Goal: Obtain resource: Download file/media

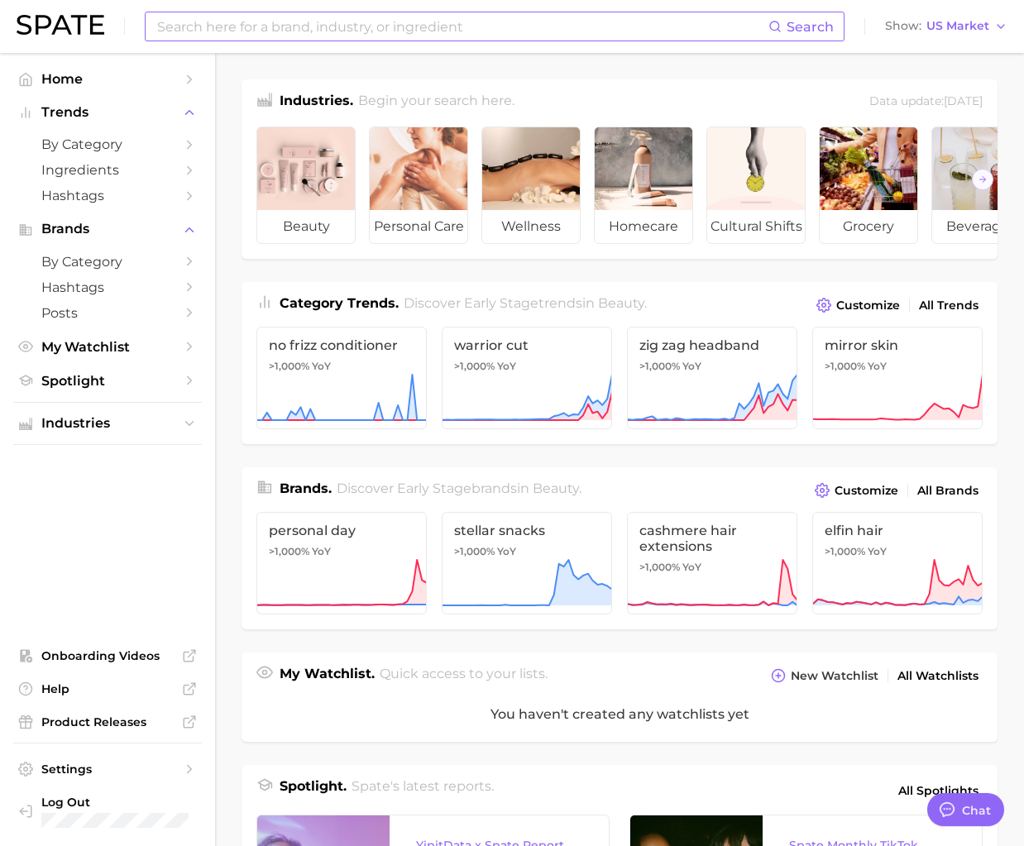
click at [225, 31] on input at bounding box center [461, 26] width 613 height 28
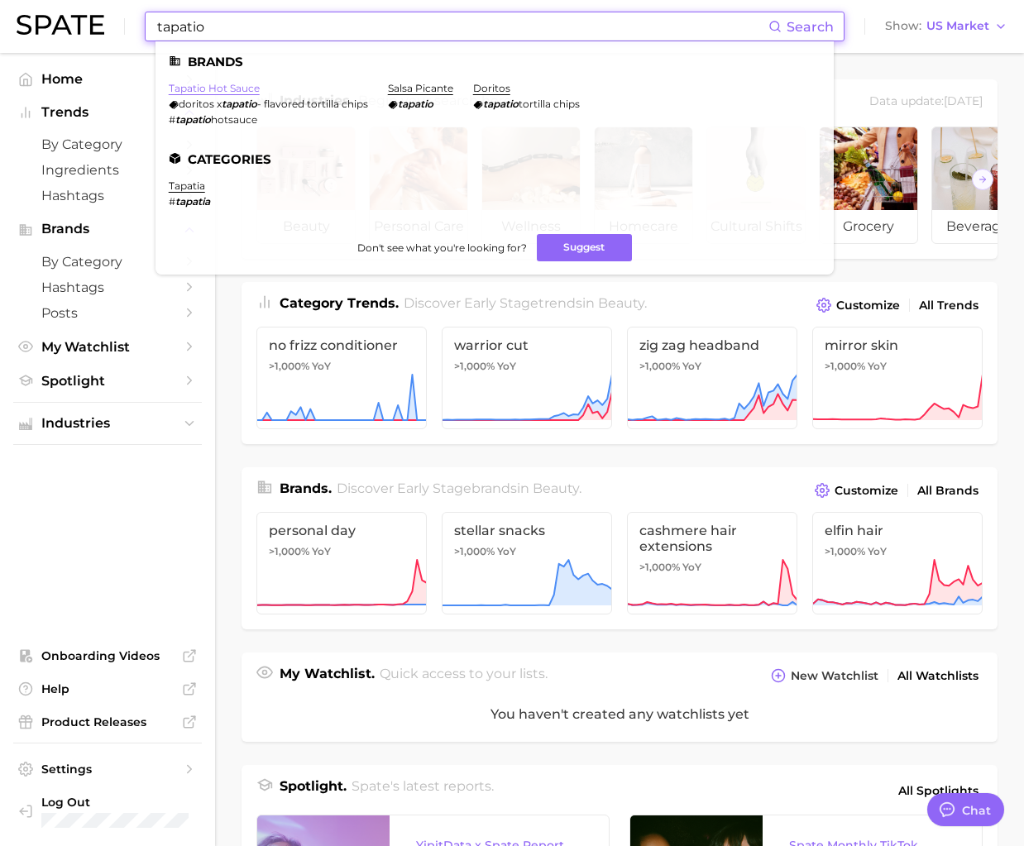
type input "tapatio"
click at [241, 89] on link "tapatio hot sauce" at bounding box center [214, 88] width 91 height 12
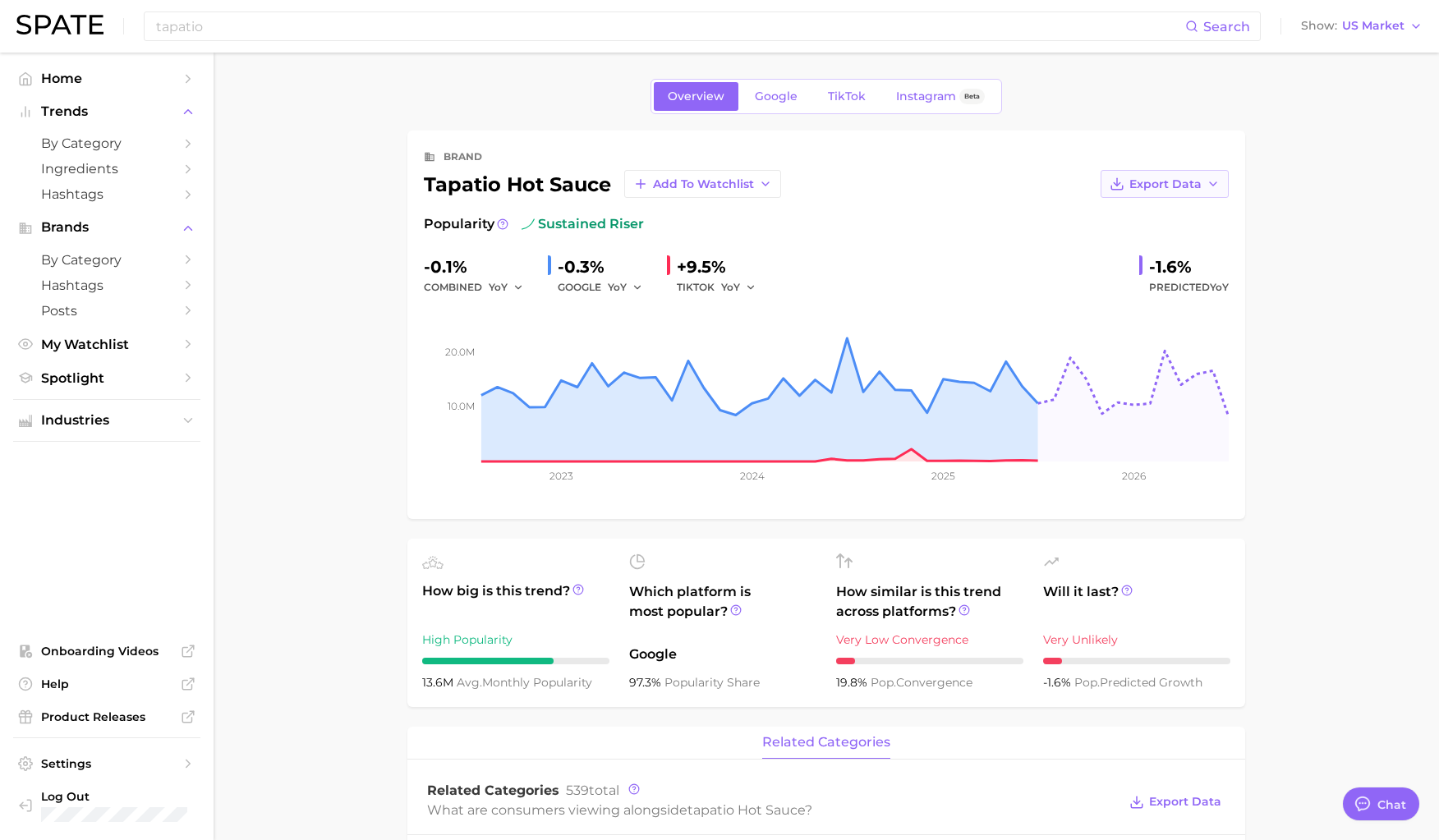
click at [1028, 176] on button "Export Data" at bounding box center [1164, 184] width 128 height 28
click at [1028, 216] on button "Time Series CSV" at bounding box center [1138, 214] width 181 height 30
type textarea "x"
click at [354, 31] on input "tapatio" at bounding box center [669, 26] width 1031 height 28
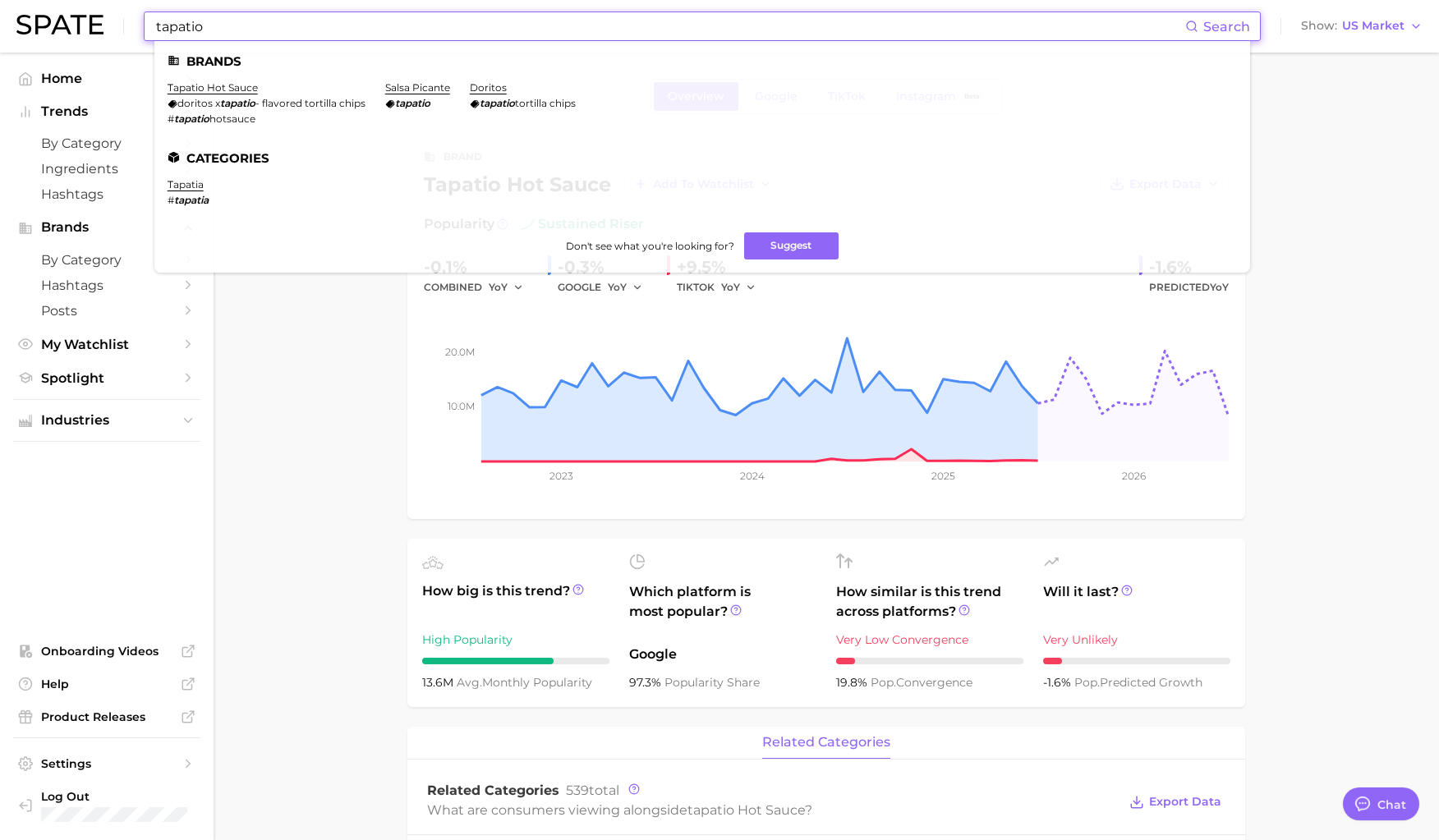
drag, startPoint x: 304, startPoint y: 29, endPoint x: 102, endPoint y: 16, distance: 202.4
click at [104, 17] on div "tapatio Search Brands tapatio hot sauce doritos x tapatio - flavored tortilla c…" at bounding box center [720, 26] width 1406 height 53
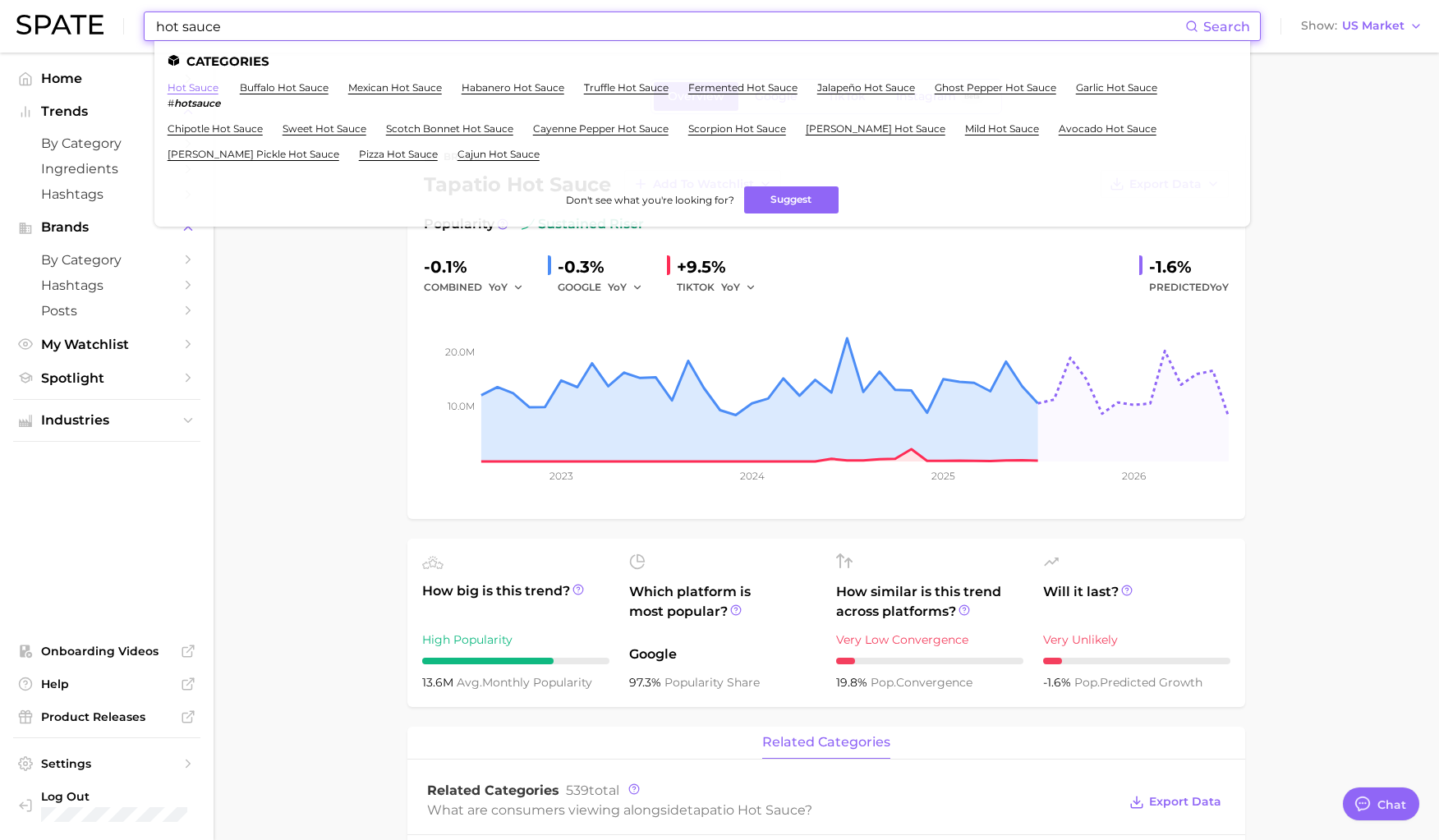
type input "hot sauce"
click at [211, 89] on link "hot sauce" at bounding box center [193, 87] width 51 height 12
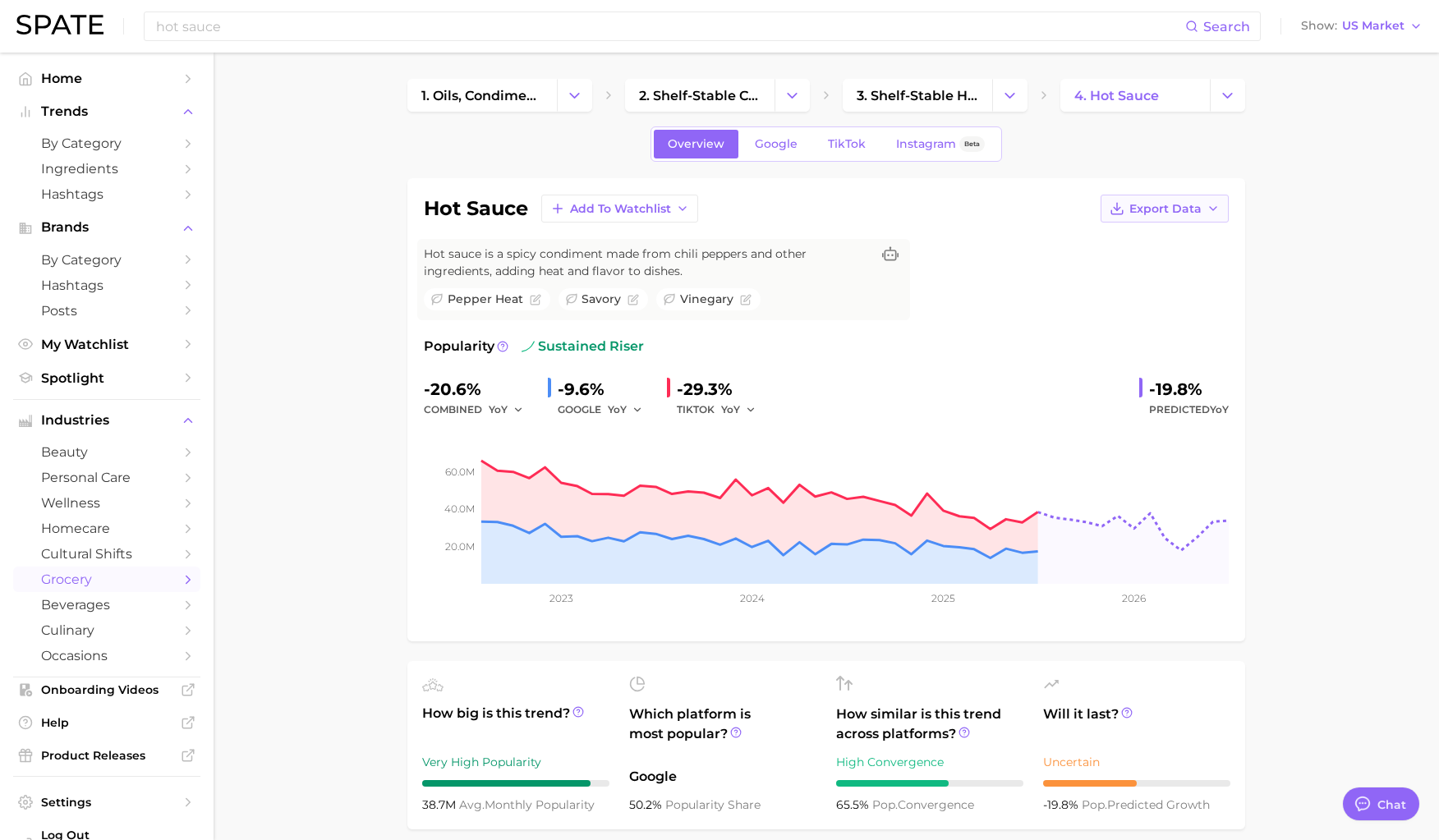
click at [1028, 200] on button "Export Data" at bounding box center [1164, 209] width 128 height 28
click at [1028, 239] on span "Time Series CSV" at bounding box center [1123, 239] width 96 height 14
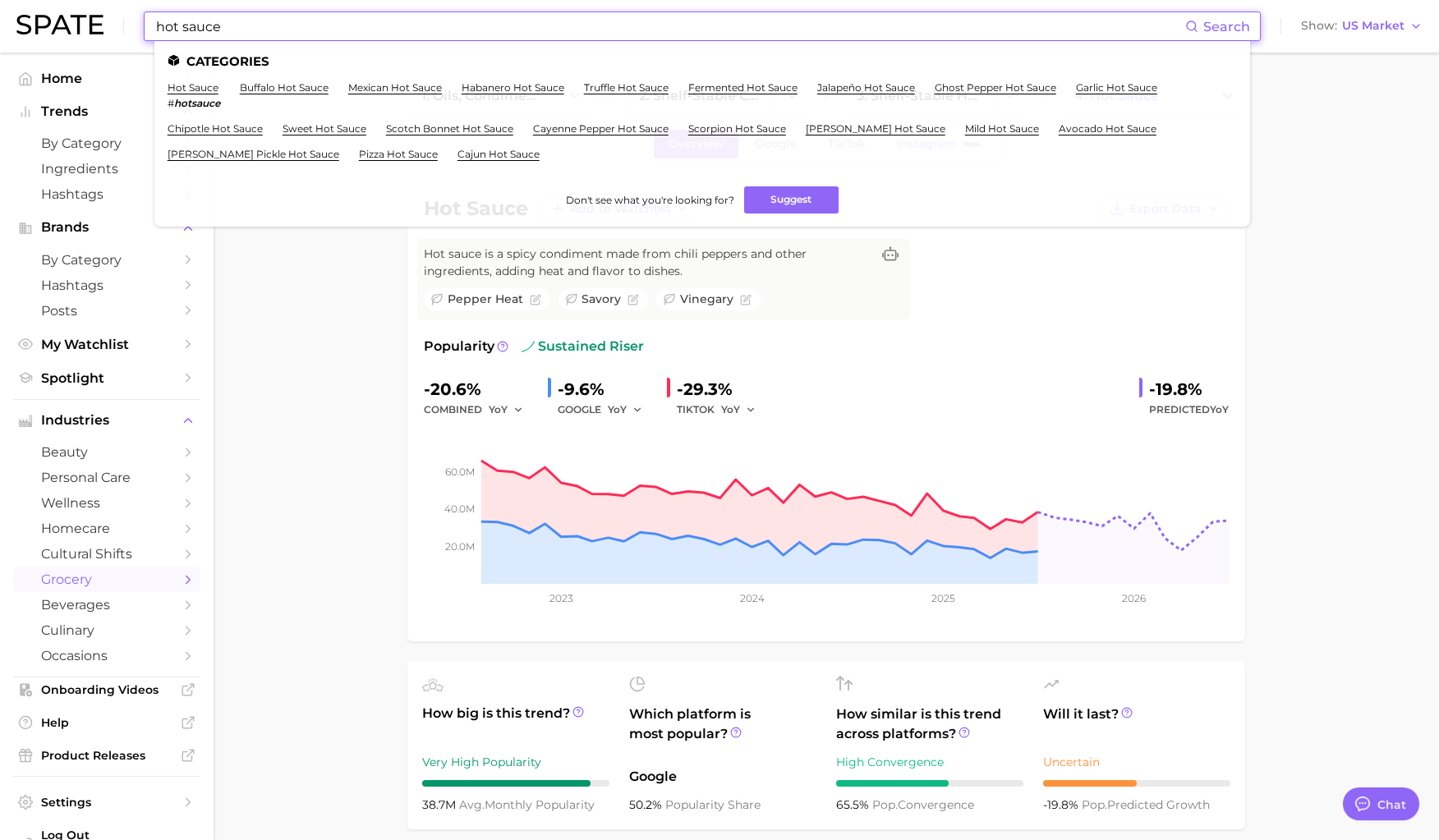
click at [331, 27] on input "hot sauce" at bounding box center [669, 26] width 1031 height 28
drag, startPoint x: 268, startPoint y: 26, endPoint x: 120, endPoint y: 12, distance: 148.7
click at [120, 12] on div "hot sauce Search Categories hot sauce # hotsauce buffalo hot sauce mexican hot …" at bounding box center [720, 26] width 1406 height 53
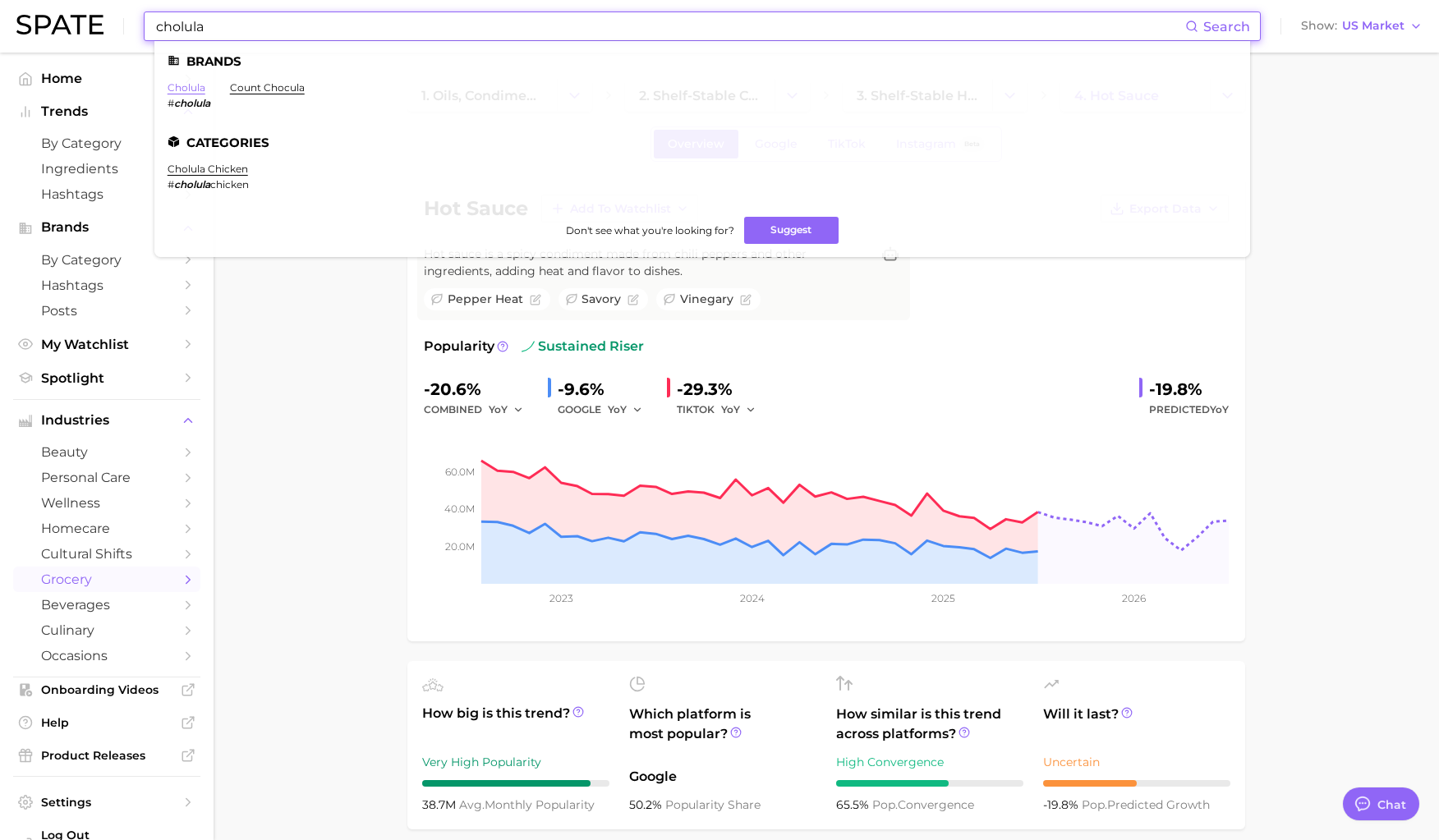
type input "cholula"
click at [193, 92] on link "cholula" at bounding box center [187, 87] width 38 height 12
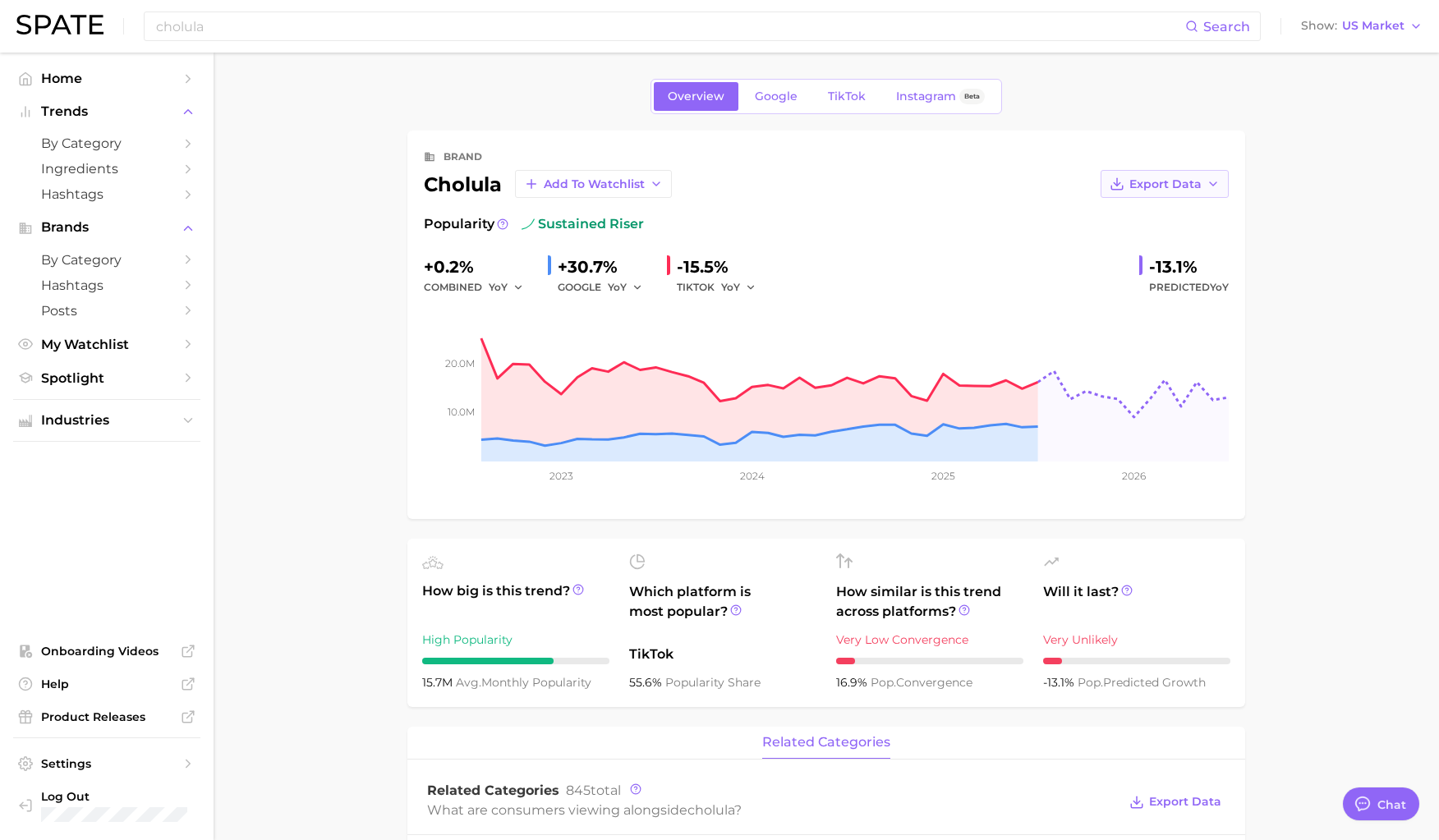
click at [1028, 183] on span "Export Data" at bounding box center [1165, 185] width 72 height 14
click at [1028, 212] on span "Time Series CSV" at bounding box center [1123, 214] width 96 height 14
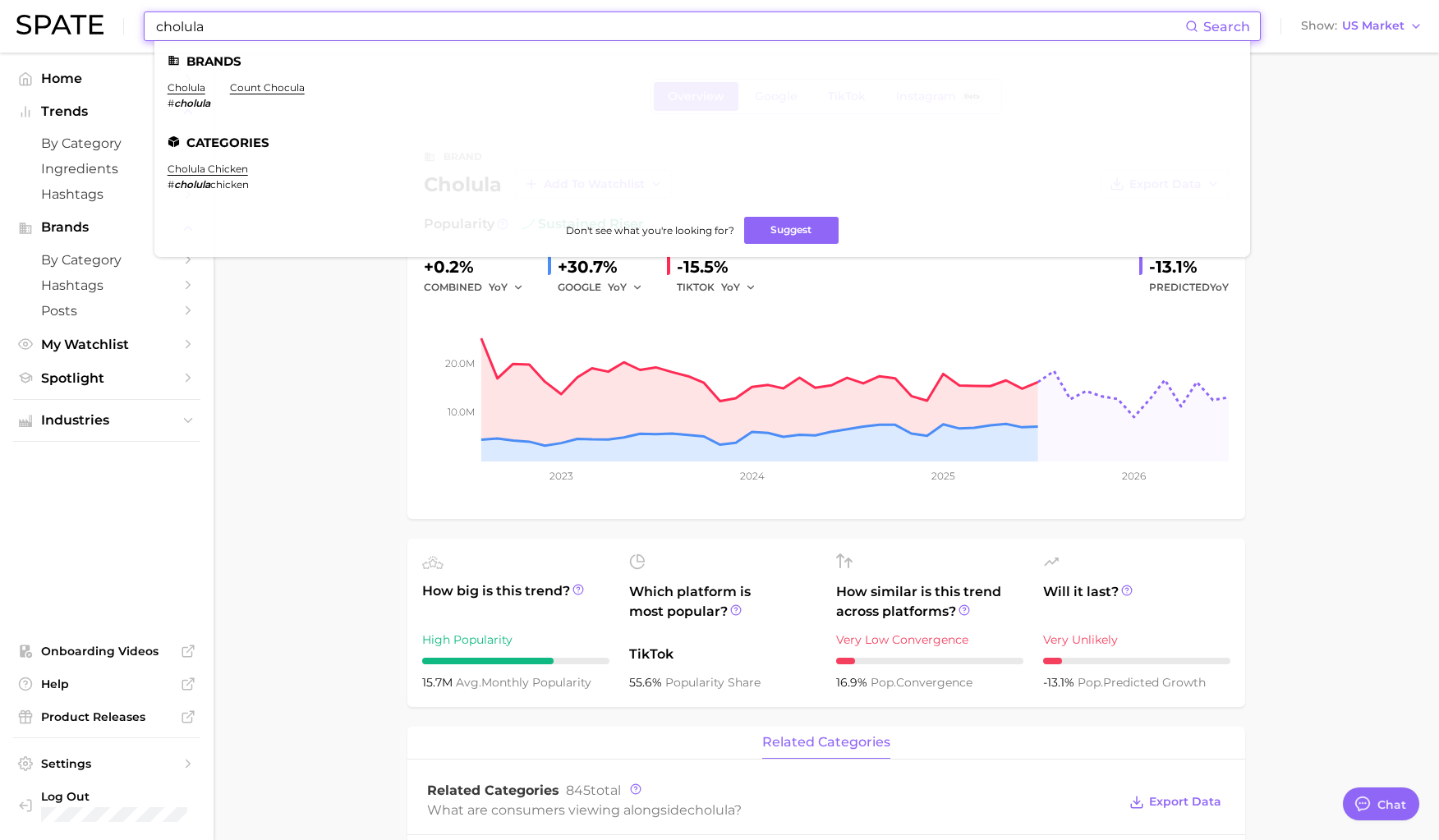
drag, startPoint x: 217, startPoint y: 19, endPoint x: 113, endPoint y: 20, distance: 104.0
click at [113, 20] on div "cholula Search Brands cholula # cholula count chocula Categories cholula chicke…" at bounding box center [720, 26] width 1406 height 53
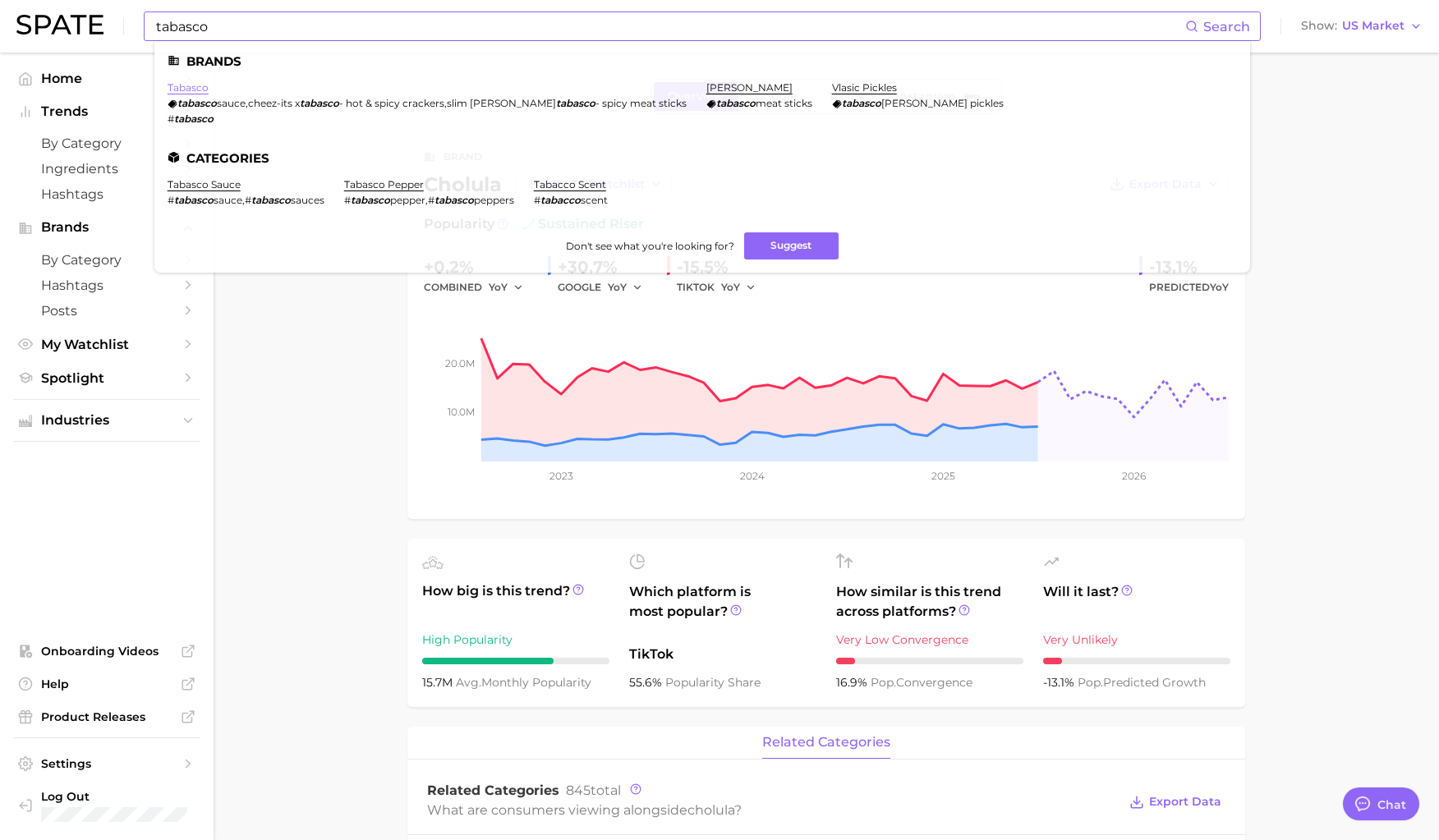
click at [206, 87] on link "tabasco" at bounding box center [188, 87] width 41 height 12
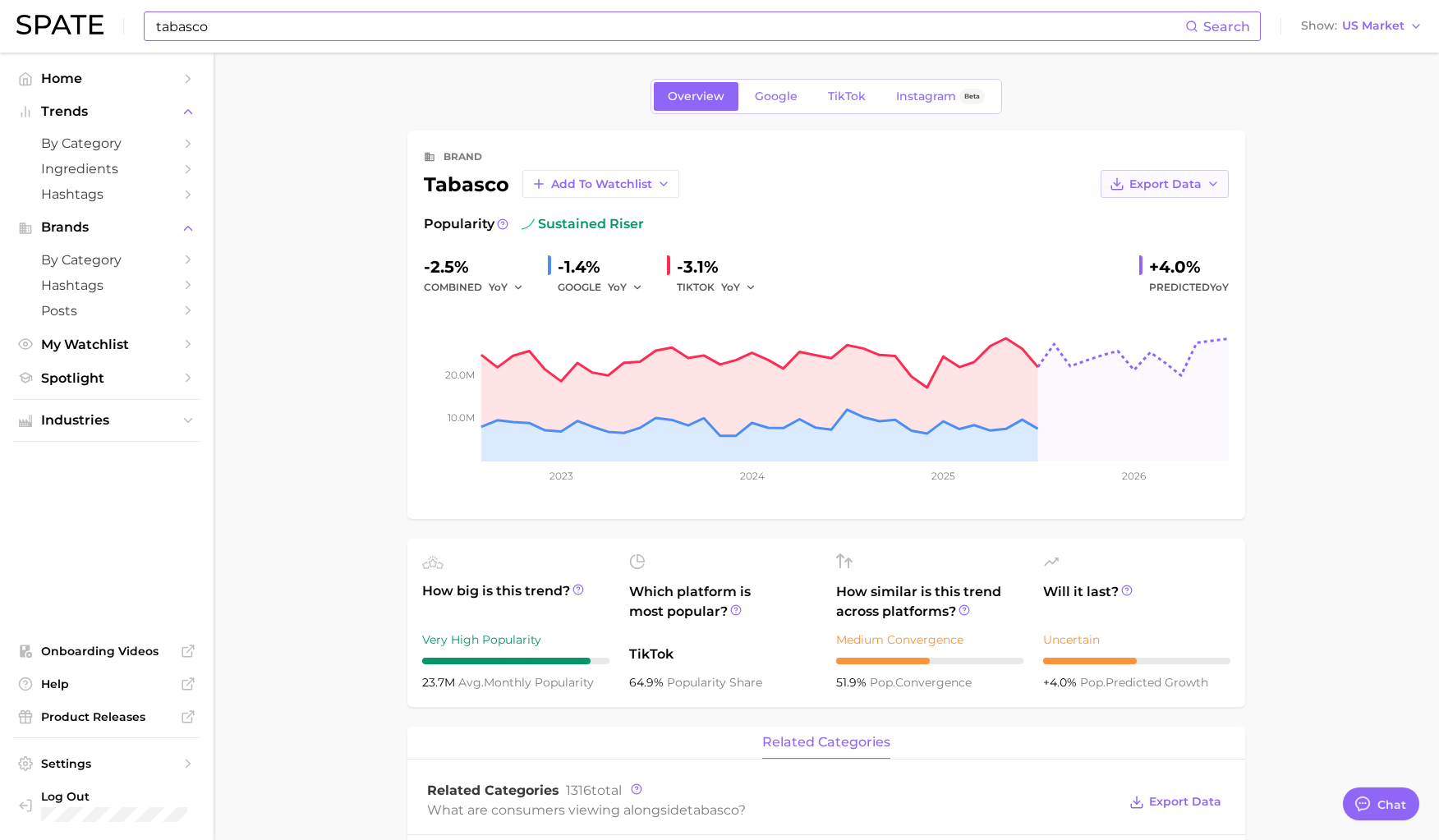
click at [1028, 179] on span "Export Data" at bounding box center [1165, 185] width 72 height 14
click at [1028, 219] on span "Time Series CSV" at bounding box center [1123, 214] width 96 height 14
drag, startPoint x: 715, startPoint y: 382, endPoint x: 379, endPoint y: 466, distance: 346.3
click at [240, 30] on input "tabasco" at bounding box center [669, 26] width 1031 height 28
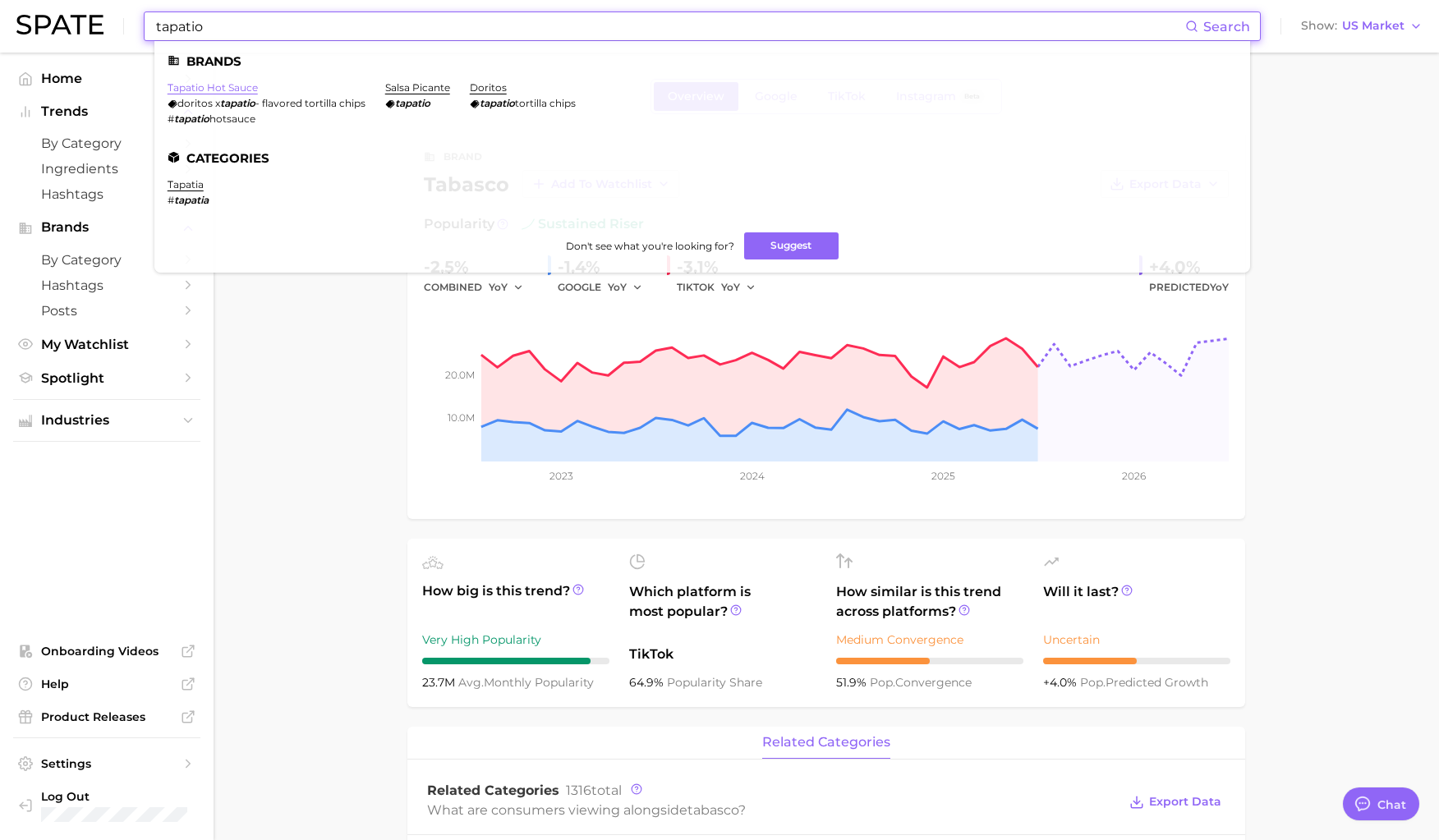
type input "tapatio"
click at [227, 85] on link "tapatio hot sauce" at bounding box center [213, 87] width 90 height 12
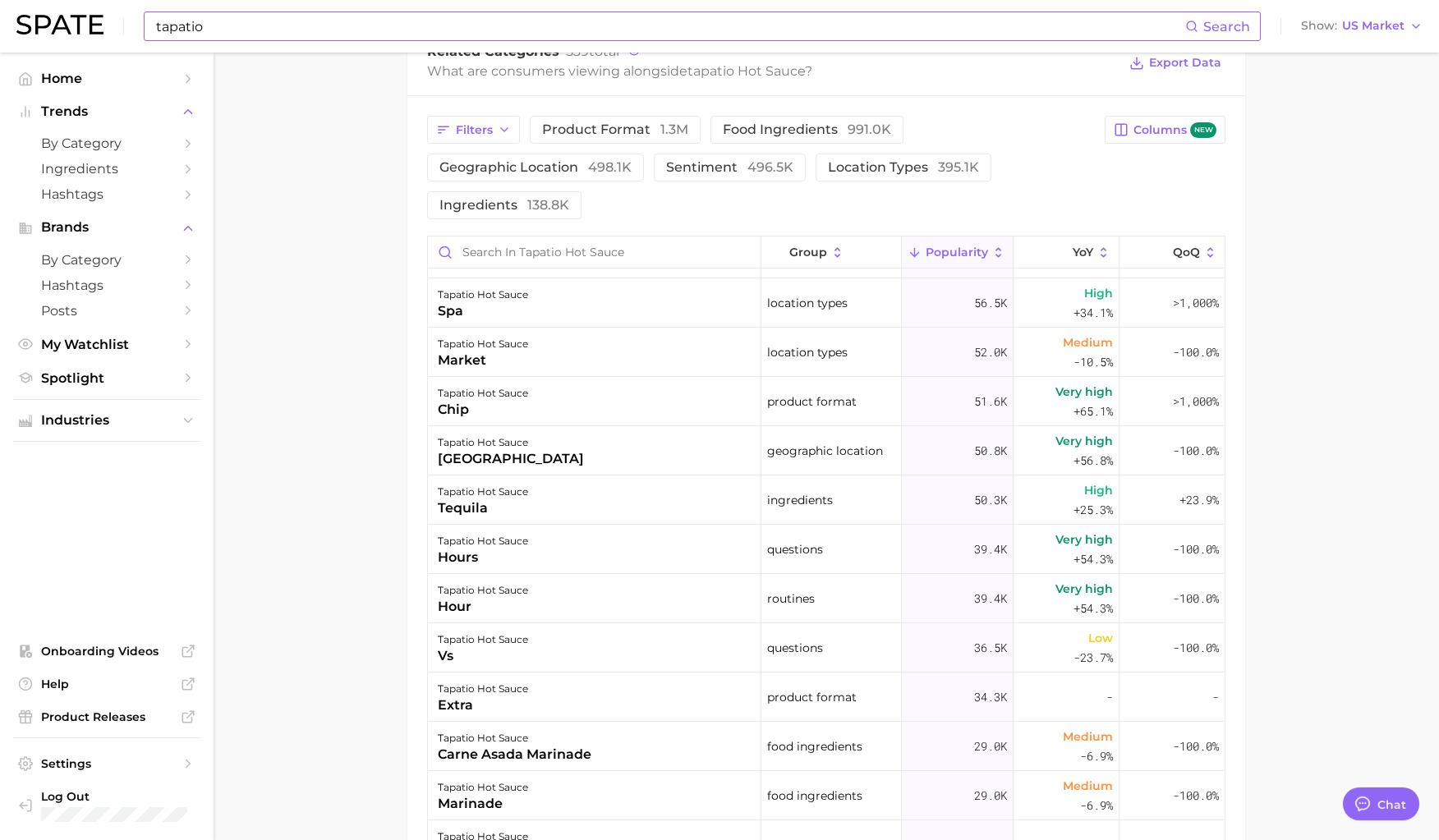
scroll to position [821, 0]
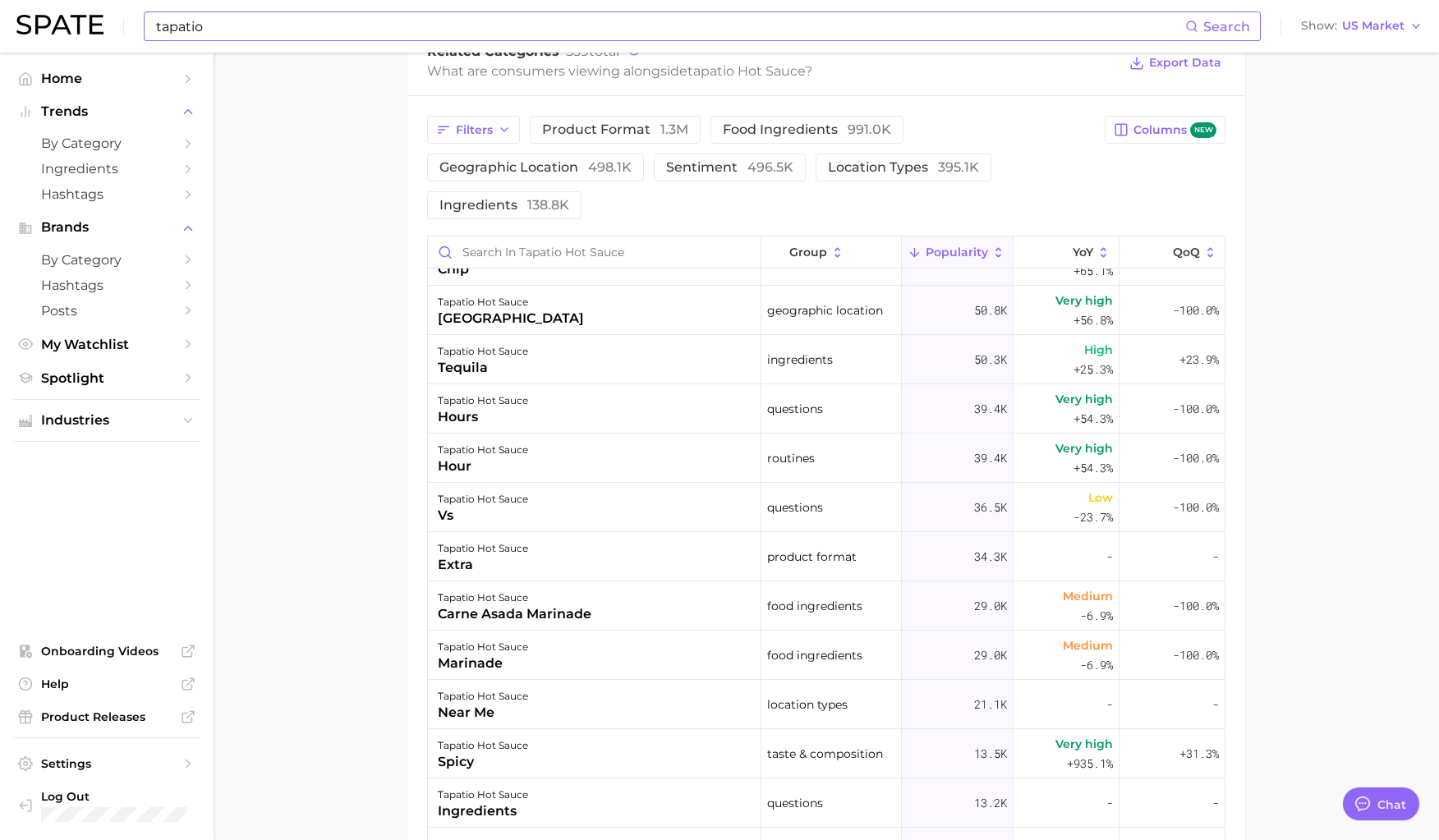
click at [386, 785] on main "Overview Google TikTok Instagram Beta brand tapatio hot sauce Add to Watchlist …" at bounding box center [826, 245] width 1225 height 1864
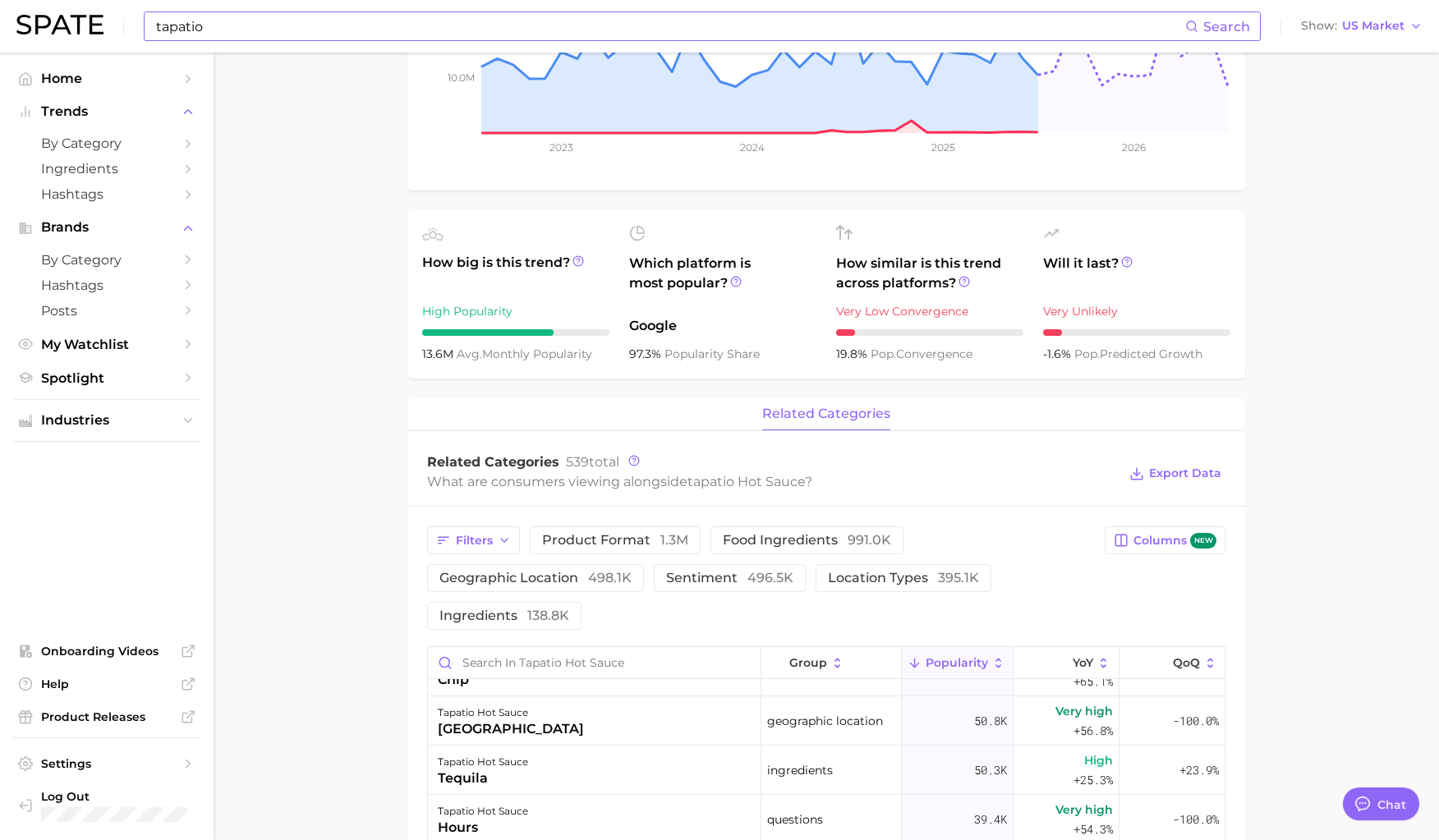
scroll to position [0, 0]
